Goal: Manage account settings

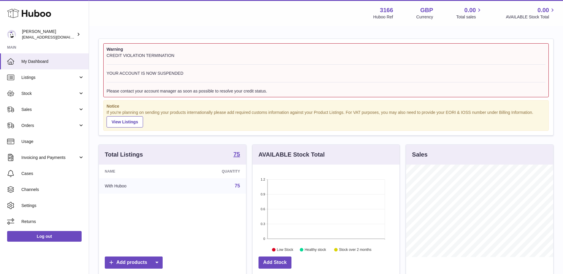
scroll to position [93, 147]
click at [41, 93] on span "Stock" at bounding box center [49, 94] width 57 height 6
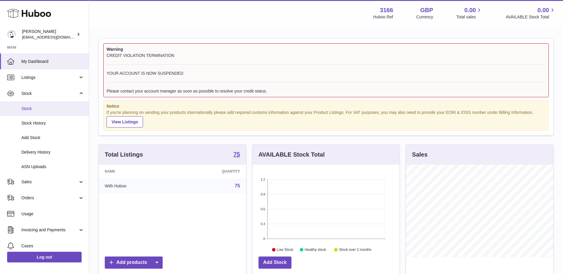
click at [40, 107] on span "Stock" at bounding box center [52, 109] width 63 height 6
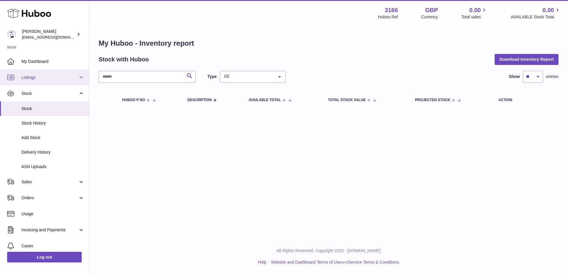
click at [47, 80] on span "Listings" at bounding box center [49, 78] width 57 height 6
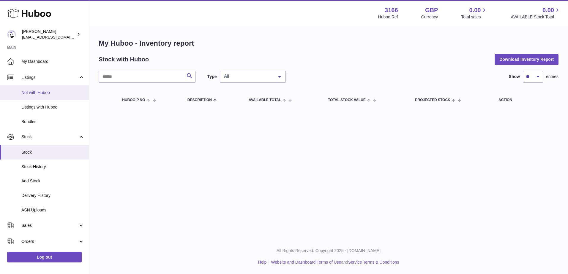
click at [47, 93] on span "Not with Huboo" at bounding box center [52, 93] width 63 height 6
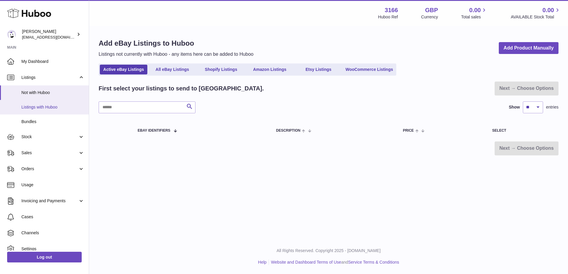
click at [44, 108] on span "Listings with Huboo" at bounding box center [52, 107] width 63 height 6
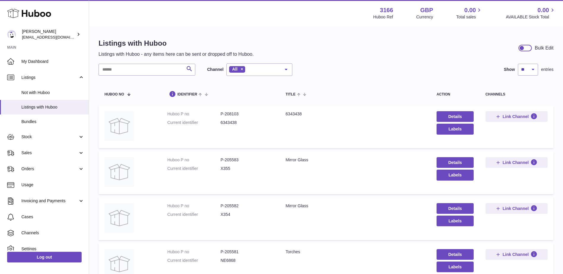
drag, startPoint x: 47, startPoint y: 32, endPoint x: 106, endPoint y: 52, distance: 62.3
click at [47, 32] on div "Nathan Houghton internalAdmin-3166@internal.huboo.com" at bounding box center [48, 34] width 53 height 11
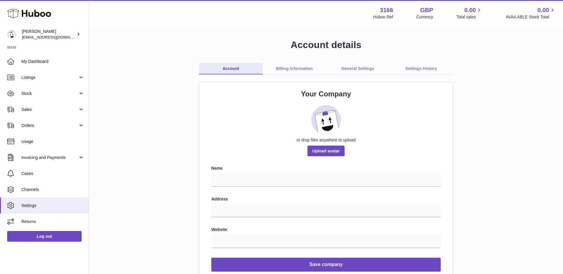
scroll to position [178, 0]
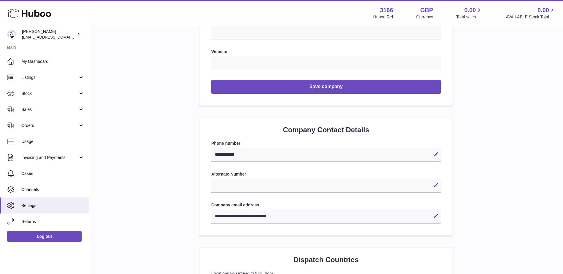
drag, startPoint x: 277, startPoint y: 216, endPoint x: 272, endPoint y: 216, distance: 4.7
click at [272, 216] on div "**********" at bounding box center [325, 217] width 229 height 14
click at [434, 216] on icon at bounding box center [435, 215] width 5 height 5
drag, startPoint x: 276, startPoint y: 216, endPoint x: 237, endPoint y: 216, distance: 39.2
click at [237, 216] on input "**********" at bounding box center [325, 217] width 229 height 14
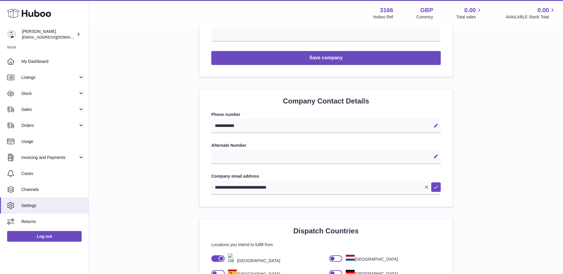
scroll to position [119, 0]
